Goal: Information Seeking & Learning: Learn about a topic

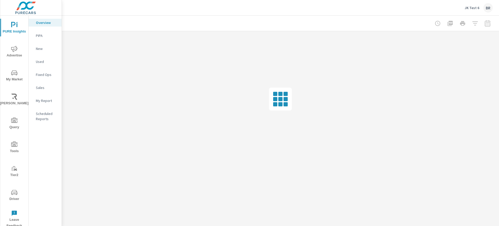
click at [475, 8] on p "JK Test 6" at bounding box center [472, 7] width 15 height 5
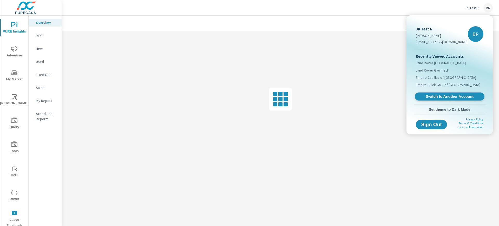
click at [455, 96] on span "Switch to Another Account" at bounding box center [450, 96] width 64 height 5
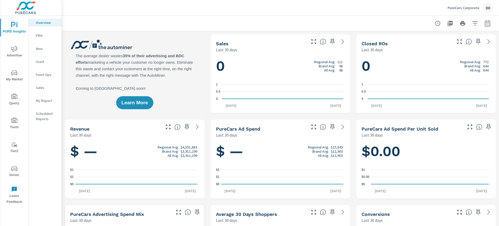
scroll to position [0, 0]
click at [463, 8] on p "PureCars Corporate" at bounding box center [464, 7] width 32 height 5
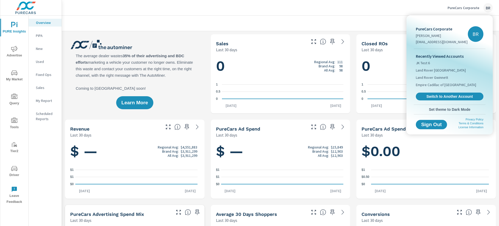
click at [468, 8] on div at bounding box center [249, 113] width 499 height 226
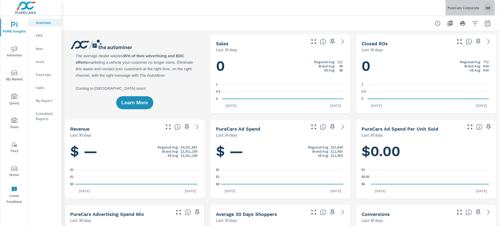
click at [468, 8] on p "PureCars Corporate" at bounding box center [464, 7] width 32 height 5
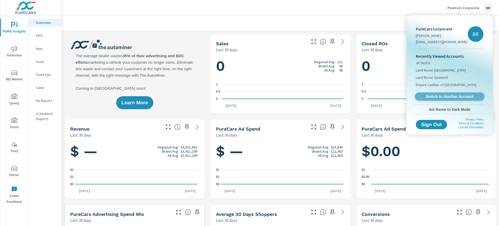
click at [457, 95] on span "Switch to Another Account" at bounding box center [450, 96] width 64 height 5
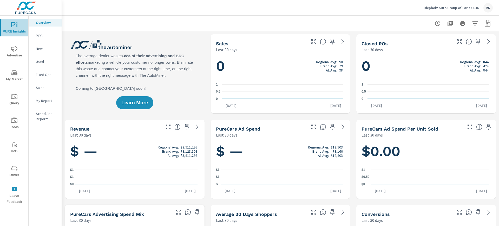
click at [14, 28] on span "PURE Insights" at bounding box center [14, 28] width 25 height 13
click at [14, 79] on span "My Market" at bounding box center [14, 76] width 25 height 13
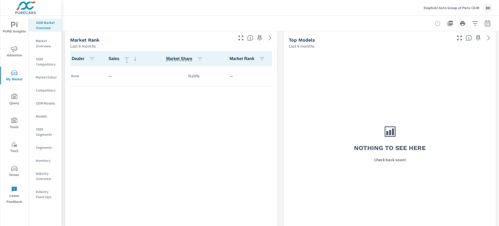
scroll to position [260, 0]
drag, startPoint x: 355, startPoint y: 150, endPoint x: 428, endPoint y: 148, distance: 72.6
click at [425, 148] on div "Nothing to see here Check back soon!" at bounding box center [390, 142] width 208 height 185
click at [435, 148] on div "Nothing to see here Check back soon!" at bounding box center [390, 142] width 208 height 185
drag, startPoint x: 424, startPoint y: 147, endPoint x: 354, endPoint y: 148, distance: 70.5
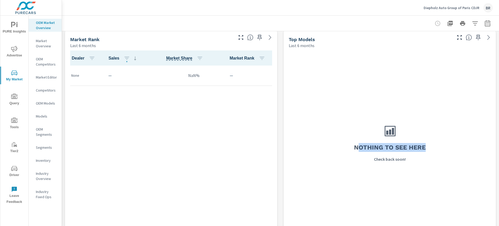
click at [354, 148] on div "Nothing to see here Check back soon!" at bounding box center [390, 142] width 208 height 185
click at [350, 166] on div "Nothing to see here Check back soon!" at bounding box center [390, 142] width 208 height 185
click at [463, 10] on p "Diepholz Auto Group of Paris CDJR" at bounding box center [452, 7] width 56 height 5
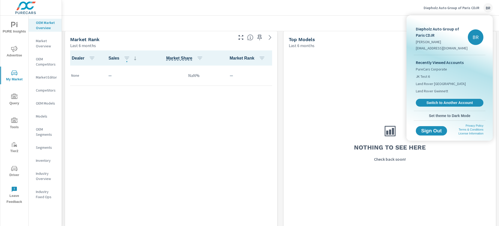
click at [201, 122] on div at bounding box center [249, 113] width 499 height 226
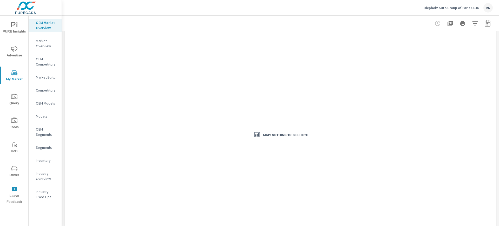
scroll to position [0, 0]
click at [469, 8] on p "Diepholz Auto Group of Paris CDJR" at bounding box center [452, 7] width 56 height 5
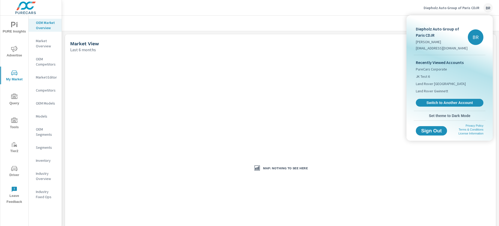
click at [469, 9] on div at bounding box center [249, 113] width 499 height 226
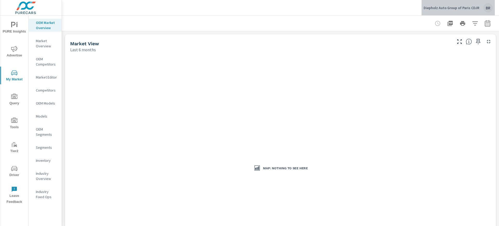
click at [469, 8] on p "Diepholz Auto Group of Paris CDJR" at bounding box center [452, 7] width 56 height 5
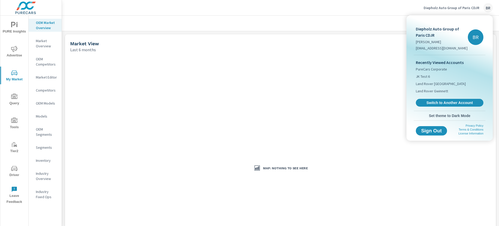
click at [130, 21] on div at bounding box center [249, 113] width 499 height 226
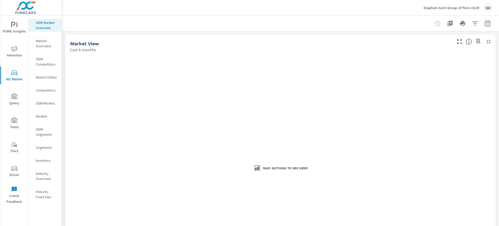
click at [471, 8] on p "Diepholz Auto Group of Paris CDJR" at bounding box center [452, 7] width 56 height 5
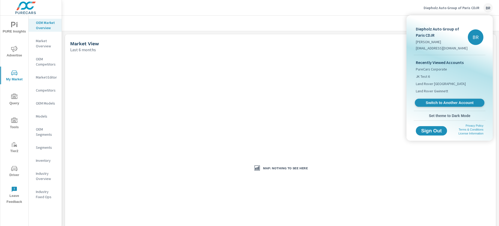
click at [447, 104] on span "Switch to Another Account" at bounding box center [450, 102] width 64 height 5
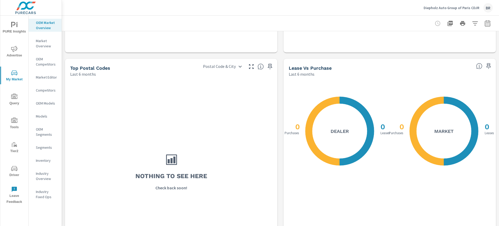
scroll to position [455, 0]
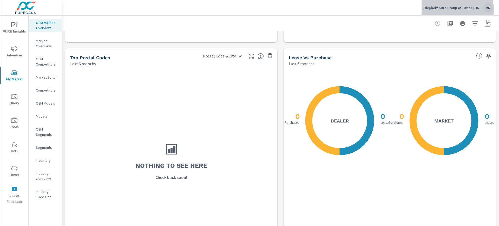
click at [455, 9] on p "Diepholz Auto Group of Paris CDJR" at bounding box center [452, 7] width 56 height 5
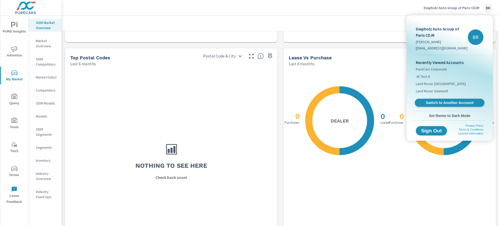
click at [447, 102] on span "Switch to Another Account" at bounding box center [450, 102] width 64 height 5
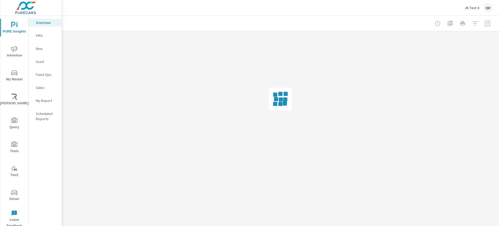
click at [477, 8] on p "JK Test 6" at bounding box center [472, 7] width 15 height 5
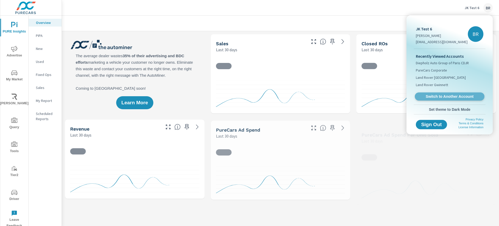
click at [440, 99] on link "Switch to Another Account" at bounding box center [450, 97] width 70 height 8
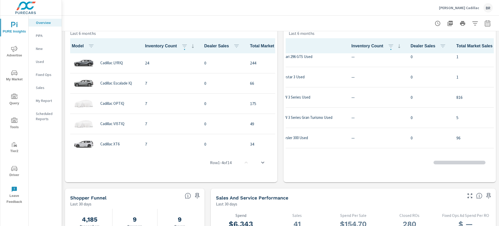
scroll to position [520, 40]
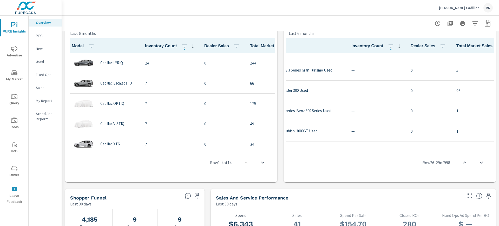
scroll to position [715, 40]
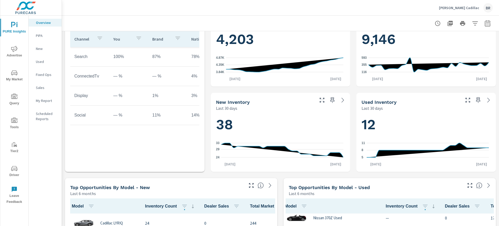
scroll to position [130, 0]
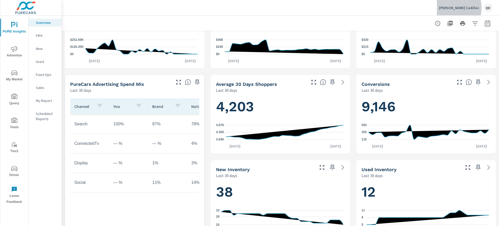
click at [461, 8] on p "Putnam Cadillac" at bounding box center [459, 7] width 40 height 5
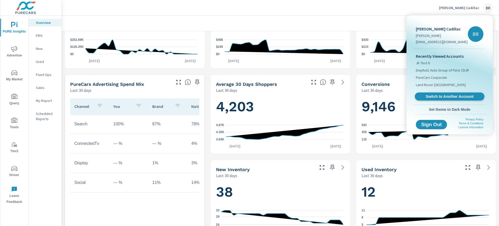
click at [451, 95] on span "Switch to Another Account" at bounding box center [450, 96] width 64 height 5
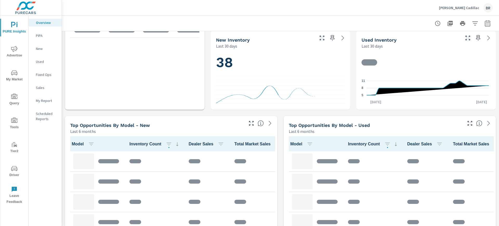
scroll to position [260, 0]
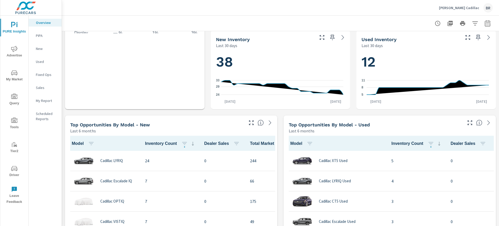
click at [16, 74] on icon "nav menu" at bounding box center [14, 73] width 6 height 6
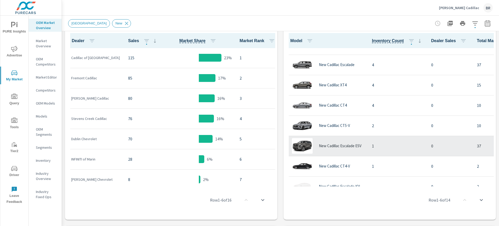
scroll to position [150, 0]
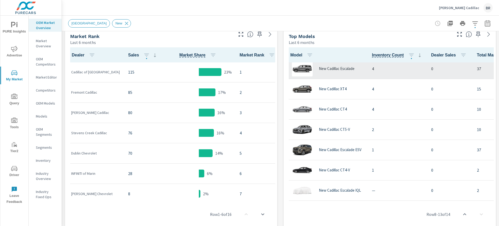
scroll to position [277, 0]
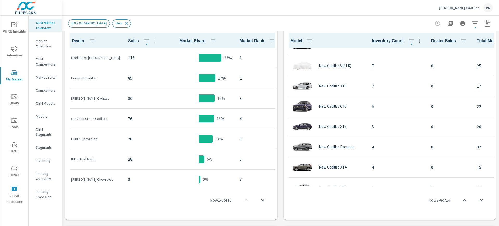
scroll to position [23, 0]
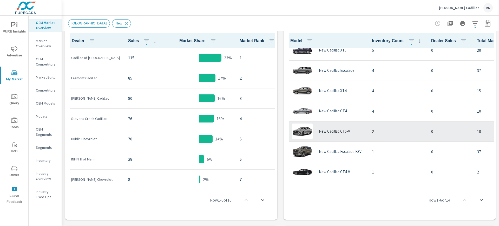
scroll to position [150, 0]
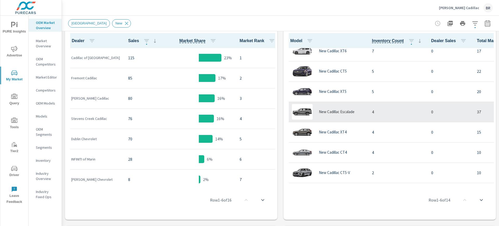
scroll to position [150, 0]
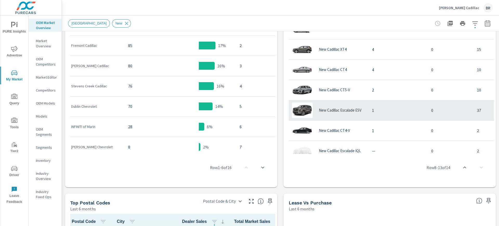
scroll to position [118, 0]
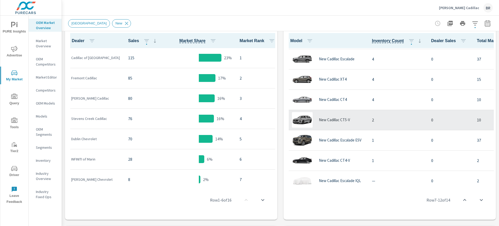
scroll to position [150, 0]
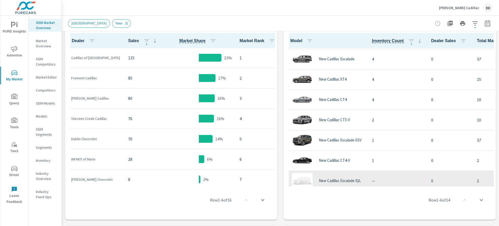
scroll to position [150, 0]
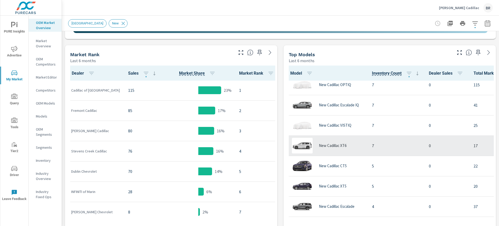
scroll to position [32, 0]
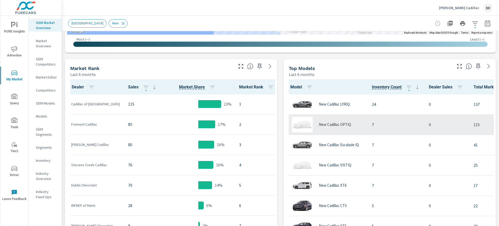
scroll to position [212, 0]
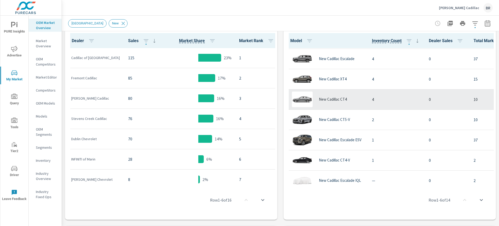
scroll to position [150, 0]
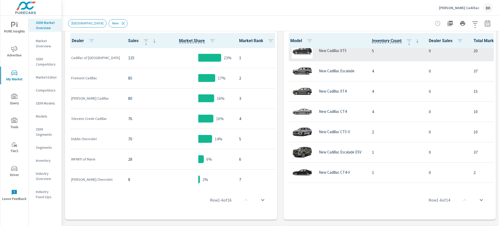
scroll to position [150, 0]
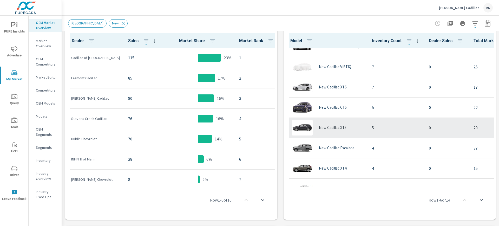
scroll to position [150, 0]
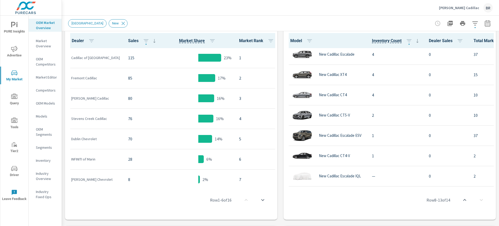
drag, startPoint x: 369, startPoint y: 184, endPoint x: 447, endPoint y: 188, distance: 78.9
click at [447, 188] on div "Row 8 - 13 of 14" at bounding box center [390, 199] width 208 height 31
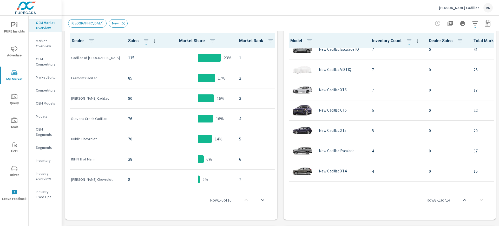
scroll to position [21, 0]
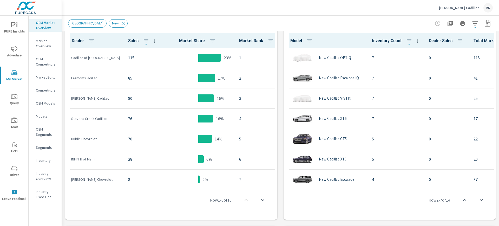
drag, startPoint x: 374, startPoint y: 185, endPoint x: 393, endPoint y: 184, distance: 19.3
click at [393, 184] on div "Model Inventory Count Dealer Sales Total Market Sales Market Share Market Rank …" at bounding box center [390, 125] width 208 height 185
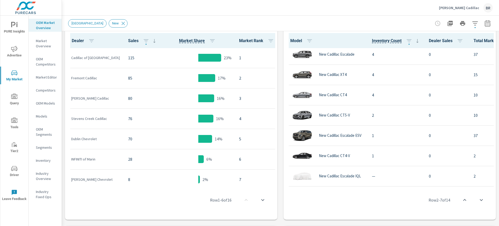
scroll to position [150, 0]
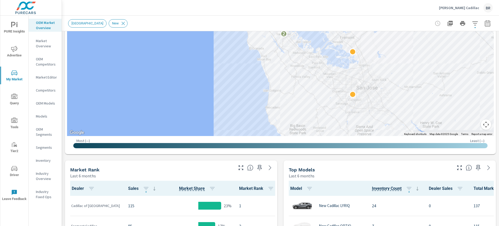
scroll to position [84, 0]
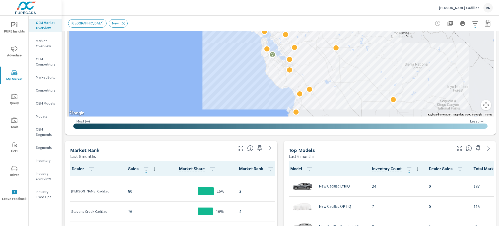
scroll to position [97, 0]
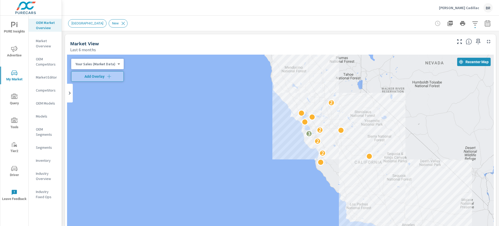
click at [470, 23] on button "button" at bounding box center [475, 23] width 10 height 10
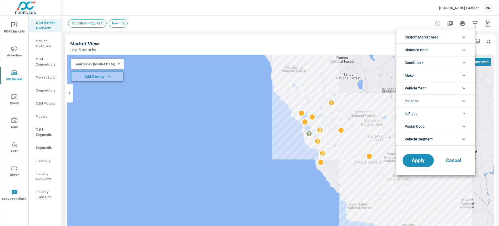
click at [340, 44] on div at bounding box center [249, 113] width 499 height 226
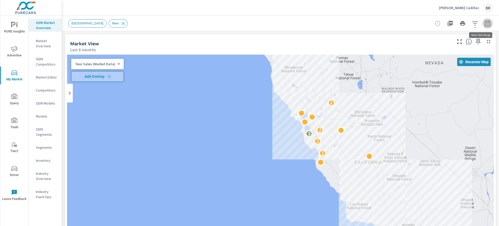
click at [482, 22] on button "button" at bounding box center [487, 23] width 10 height 10
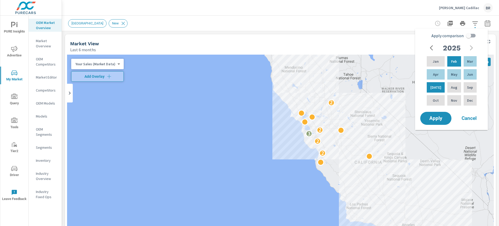
drag, startPoint x: 493, startPoint y: 67, endPoint x: 499, endPoint y: 82, distance: 16.4
click at [499, 82] on div "Market Overview Putnam Cadillac Report date range: Feb 01, 2025 - Jul 31, 2025 …" at bounding box center [280, 121] width 437 height 210
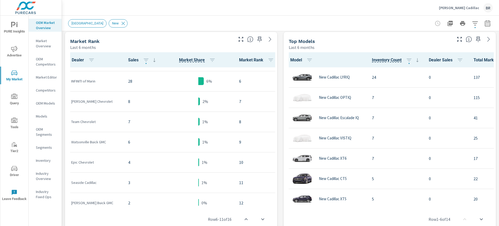
scroll to position [244, 0]
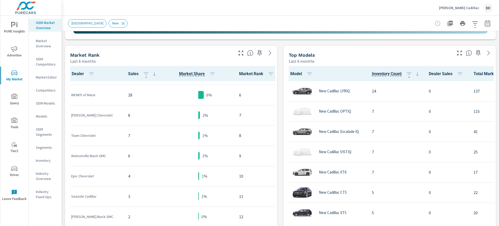
click at [139, 21] on div "New Market Area New" at bounding box center [244, 23] width 352 height 8
click at [472, 23] on icon "button" at bounding box center [474, 23] width 5 height 4
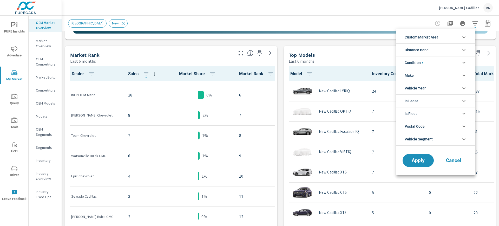
click at [421, 48] on span "Distance Band" at bounding box center [417, 50] width 24 height 12
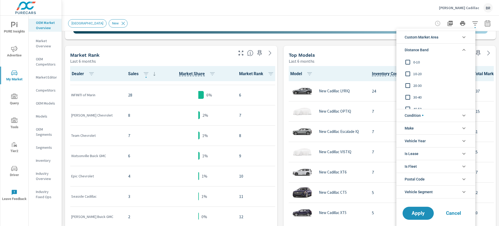
click at [421, 48] on span "Distance Band" at bounding box center [417, 50] width 24 height 12
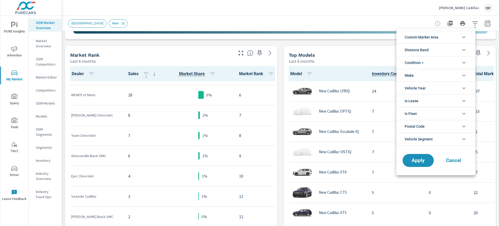
click at [424, 41] on span "Custom Market Area" at bounding box center [422, 37] width 34 height 12
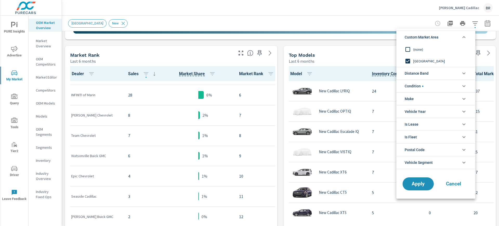
click at [424, 40] on span "Custom Market Area" at bounding box center [422, 37] width 34 height 12
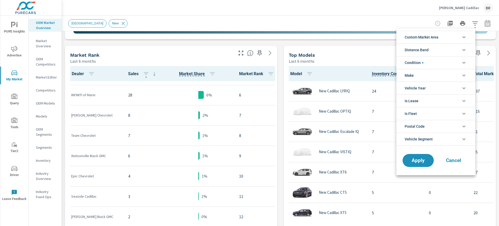
click at [418, 90] on span "Vehicle Year" at bounding box center [415, 88] width 21 height 12
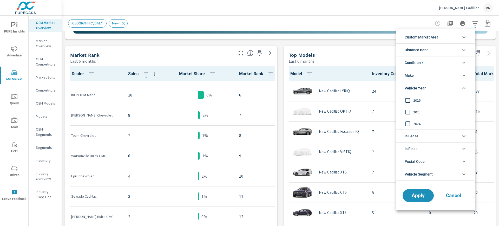
click at [418, 90] on span "Vehicle Year" at bounding box center [415, 88] width 21 height 12
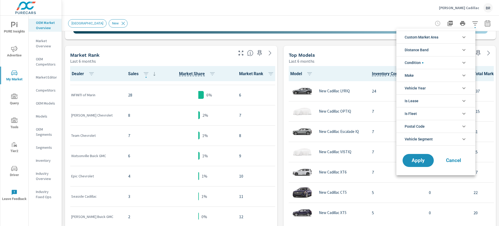
click at [460, 162] on span "Cancel" at bounding box center [453, 160] width 21 height 5
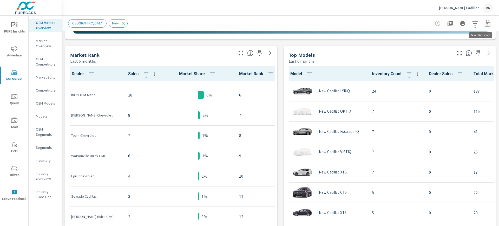
click at [486, 23] on icon "button" at bounding box center [487, 24] width 3 height 2
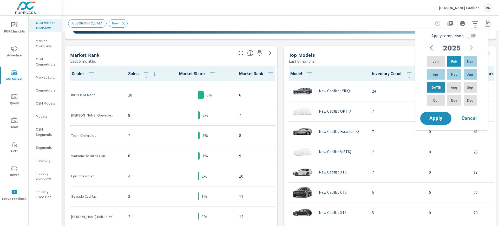
click at [469, 36] on input "Apply comparison" at bounding box center [469, 36] width 30 height 10
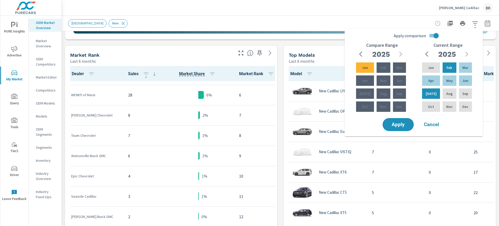
click at [433, 34] on input "Apply comparison" at bounding box center [436, 36] width 30 height 10
checkbox input "false"
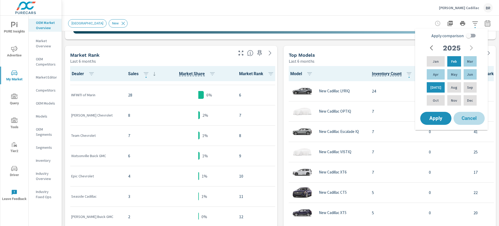
click at [469, 119] on span "Cancel" at bounding box center [469, 118] width 21 height 5
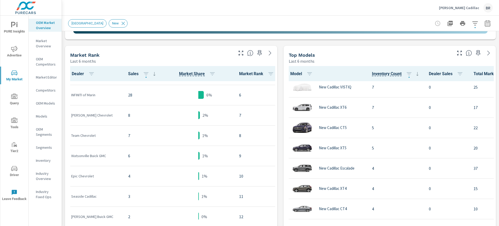
scroll to position [65, 0]
click at [484, 20] on icon "button" at bounding box center [487, 23] width 6 height 6
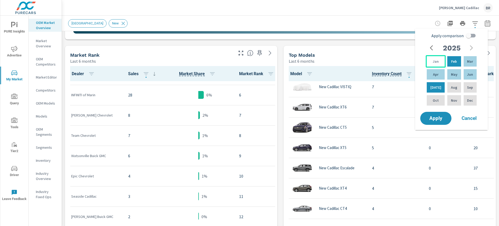
click at [435, 60] on p "Jan" at bounding box center [436, 61] width 6 height 5
click at [455, 90] on div "Aug" at bounding box center [454, 87] width 16 height 12
click at [446, 121] on button "Apply" at bounding box center [436, 119] width 32 height 14
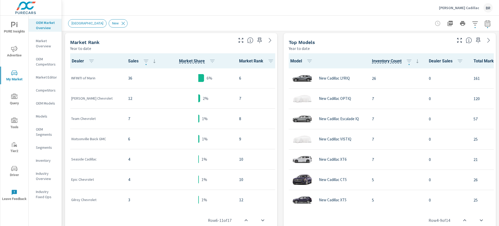
scroll to position [61, 0]
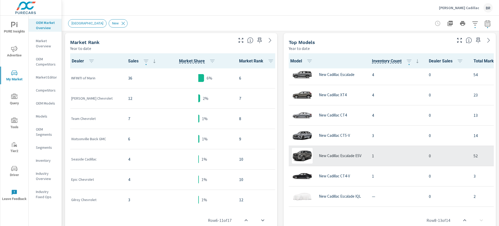
scroll to position [9, 0]
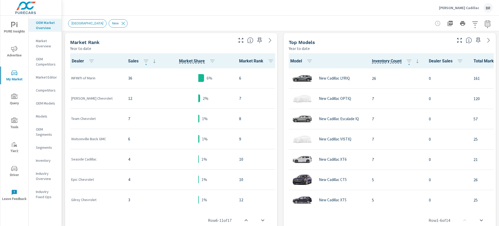
click at [20, 76] on span "My Market" at bounding box center [14, 76] width 25 height 13
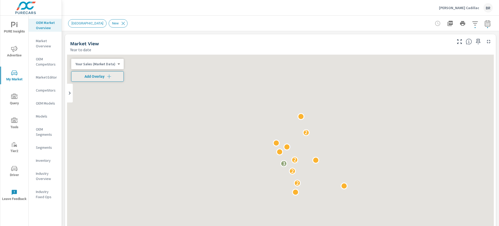
scroll to position [61, 0]
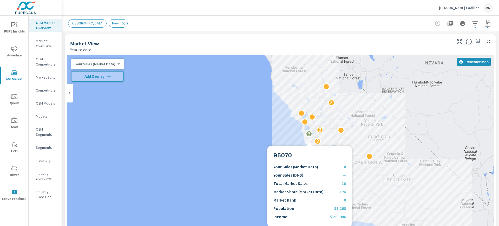
click at [310, 140] on div "2 2 3 2 2" at bounding box center [280, 160] width 427 height 211
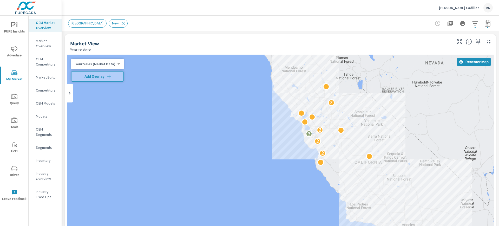
click at [309, 145] on div "2 2 3 2 2" at bounding box center [280, 160] width 427 height 211
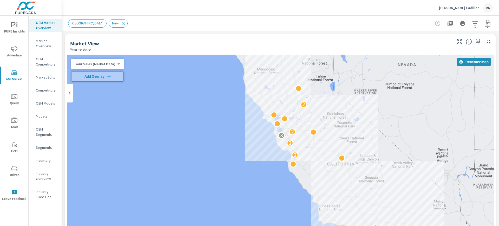
drag, startPoint x: 333, startPoint y: 149, endPoint x: 295, endPoint y: 150, distance: 38.5
click at [300, 151] on div "2 2 3 2 2" at bounding box center [280, 160] width 427 height 211
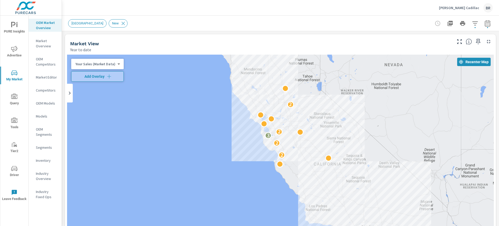
click at [337, 134] on div "2 2 3 2 2" at bounding box center [280, 160] width 427 height 211
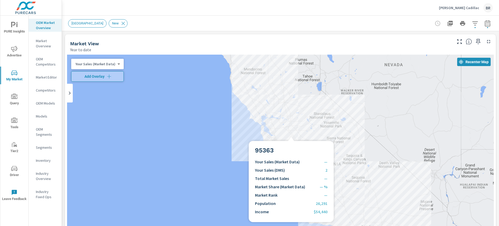
click at [291, 135] on div "2 2 3 2 2" at bounding box center [280, 160] width 427 height 211
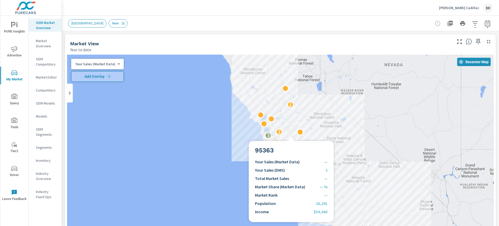
click at [291, 135] on div "2 2 3 2 2" at bounding box center [280, 160] width 427 height 211
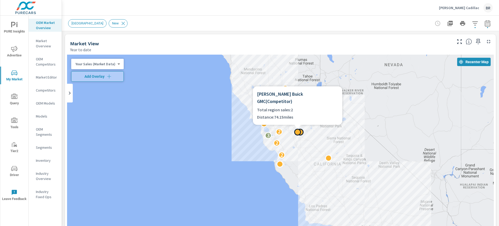
click at [298, 132] on div at bounding box center [297, 132] width 7 height 7
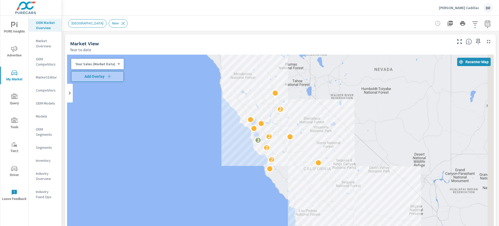
drag, startPoint x: 284, startPoint y: 136, endPoint x: 252, endPoint y: 155, distance: 37.7
click at [252, 155] on div "2 2 3 2 2" at bounding box center [280, 160] width 427 height 211
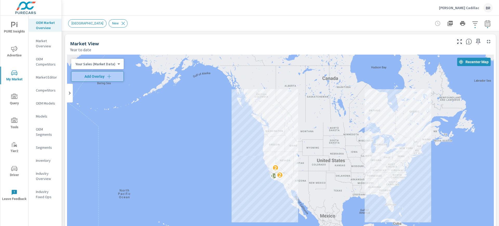
drag, startPoint x: 259, startPoint y: 160, endPoint x: 251, endPoint y: 176, distance: 18.2
click at [251, 176] on div "14 2 2" at bounding box center [280, 160] width 427 height 211
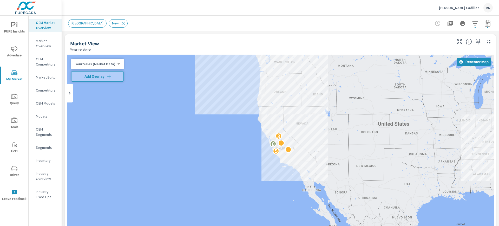
click at [50, 46] on p "Market Overview" at bounding box center [47, 43] width 22 height 10
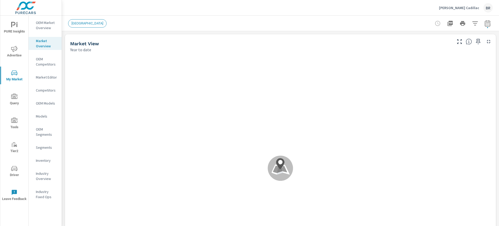
scroll to position [102, 0]
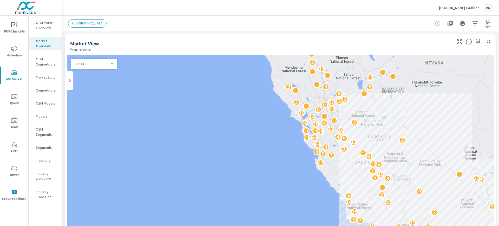
click at [473, 7] on p "Putnam Cadillac" at bounding box center [459, 7] width 40 height 5
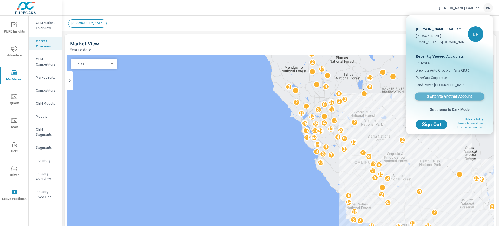
click at [448, 99] on link "Switch to Another Account" at bounding box center [450, 97] width 70 height 8
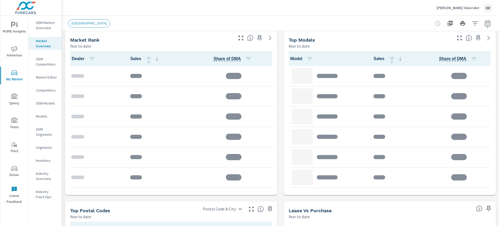
scroll to position [259, 0]
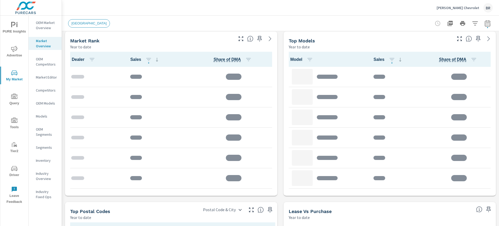
click at [49, 25] on p "OEM Market Overview" at bounding box center [47, 25] width 22 height 10
